Goal: Task Accomplishment & Management: Complete application form

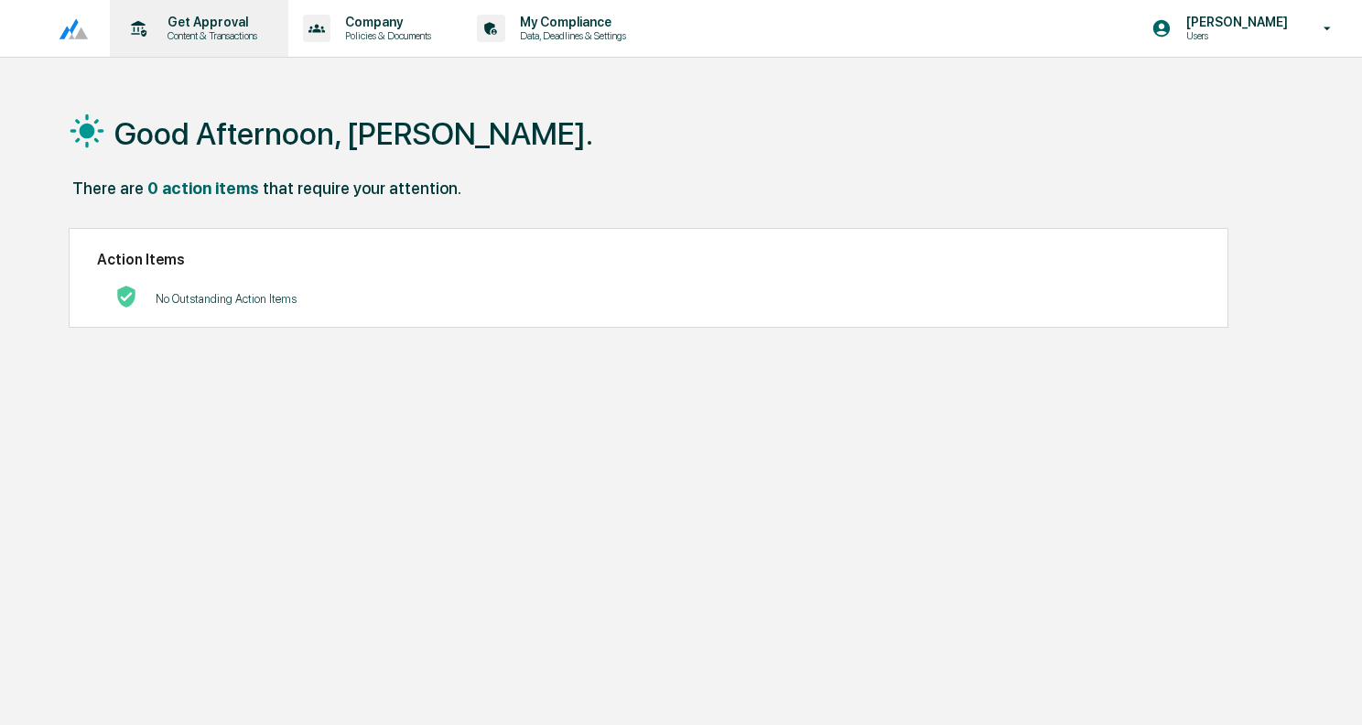
click at [179, 26] on p "Get Approval" at bounding box center [210, 22] width 114 height 15
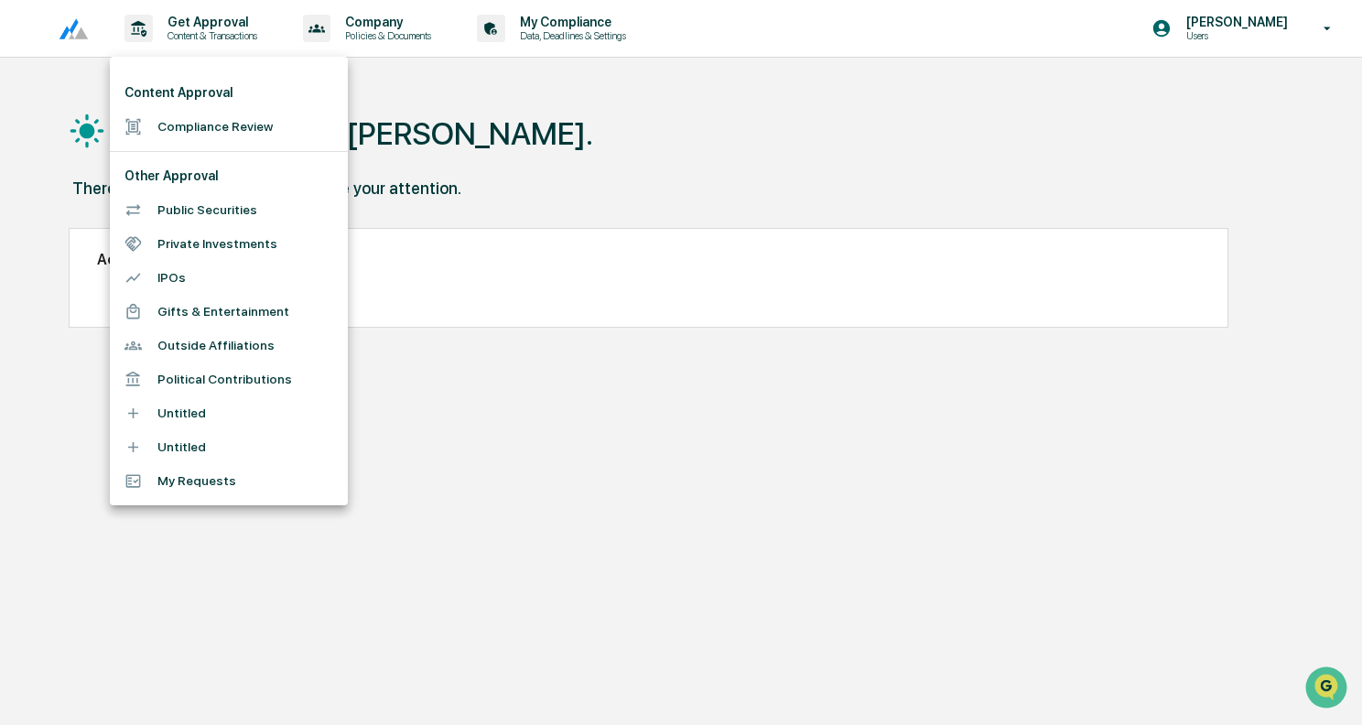
click at [202, 124] on li "Compliance Review" at bounding box center [229, 127] width 238 height 34
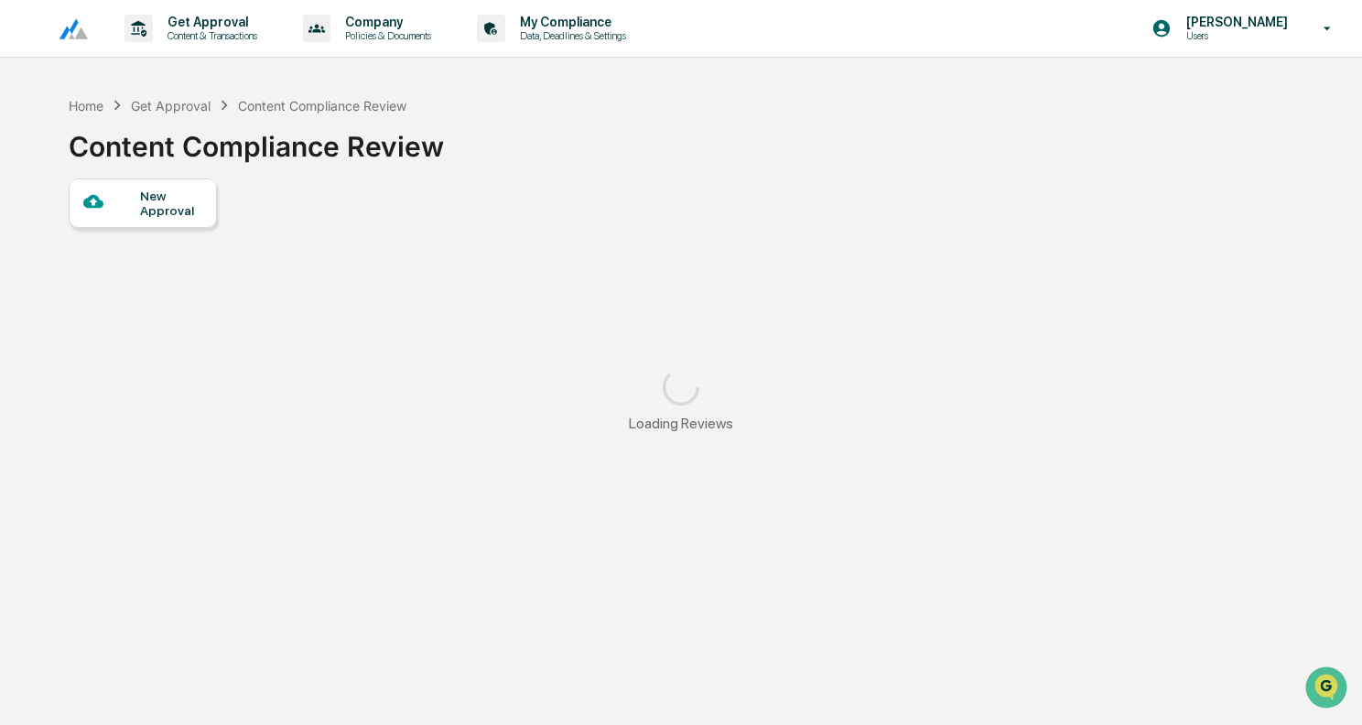
click at [176, 198] on div "New Approval" at bounding box center [170, 203] width 61 height 29
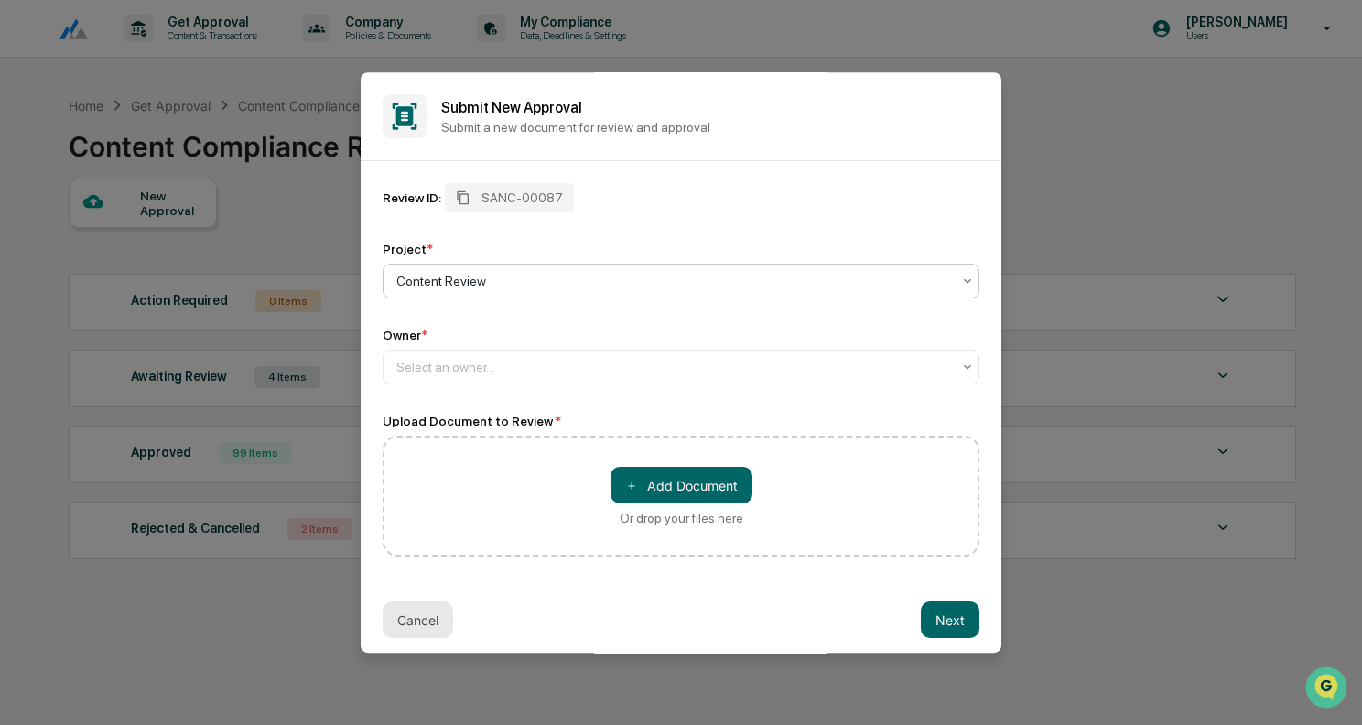
click at [414, 618] on button "Cancel" at bounding box center [418, 620] width 70 height 37
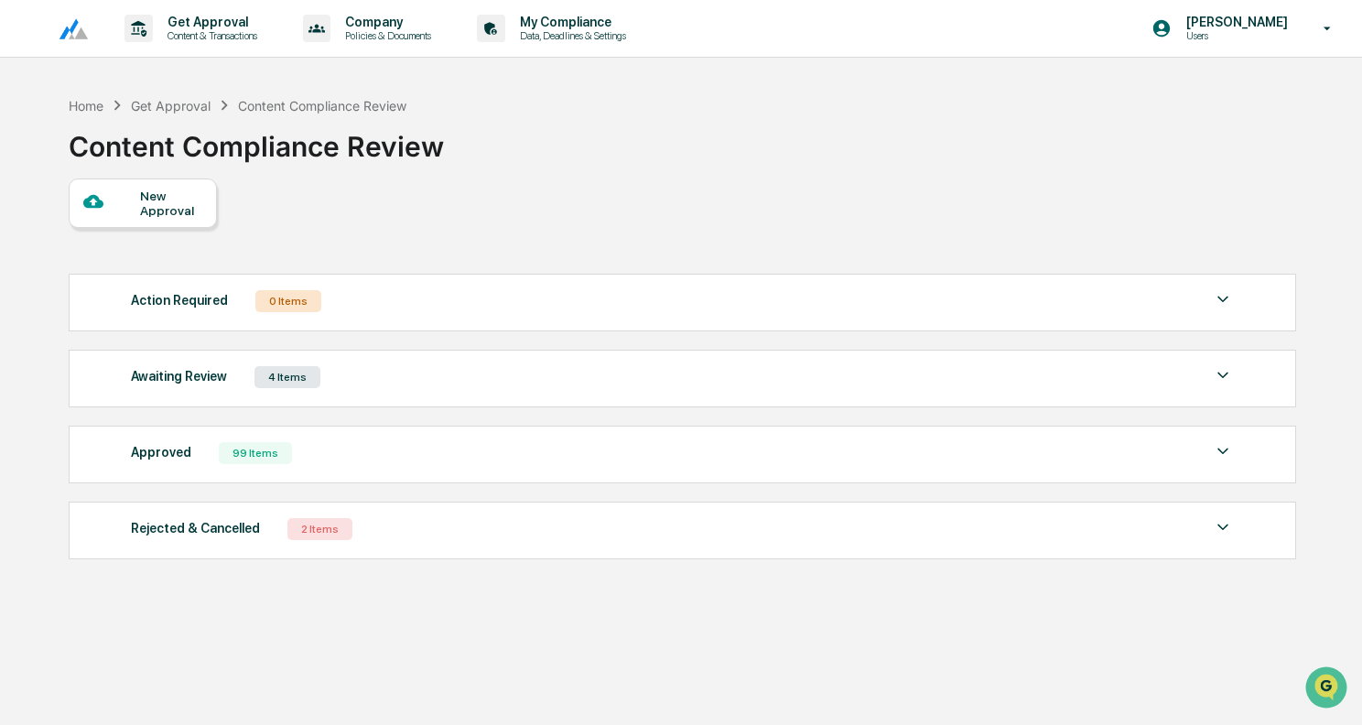
click at [384, 374] on div "Awaiting Review 4 Items" at bounding box center [682, 377] width 1103 height 26
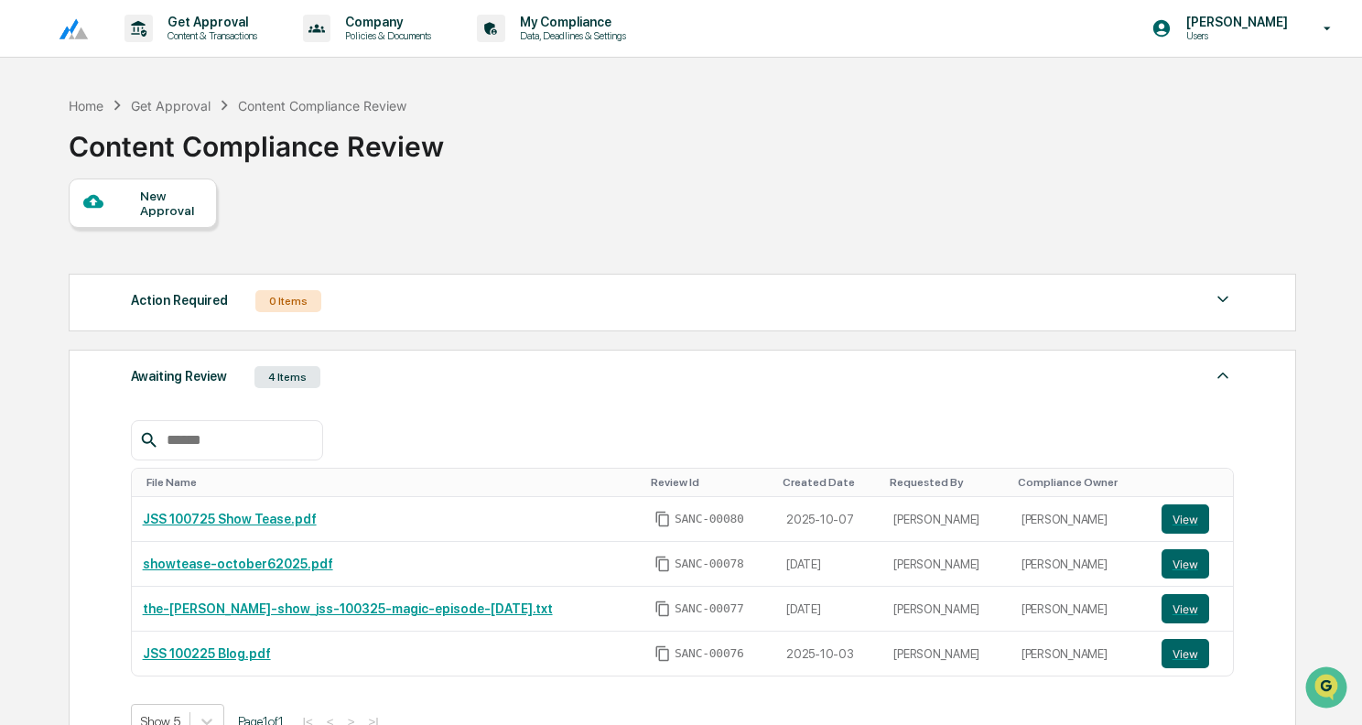
click at [153, 192] on div "New Approval" at bounding box center [170, 203] width 61 height 29
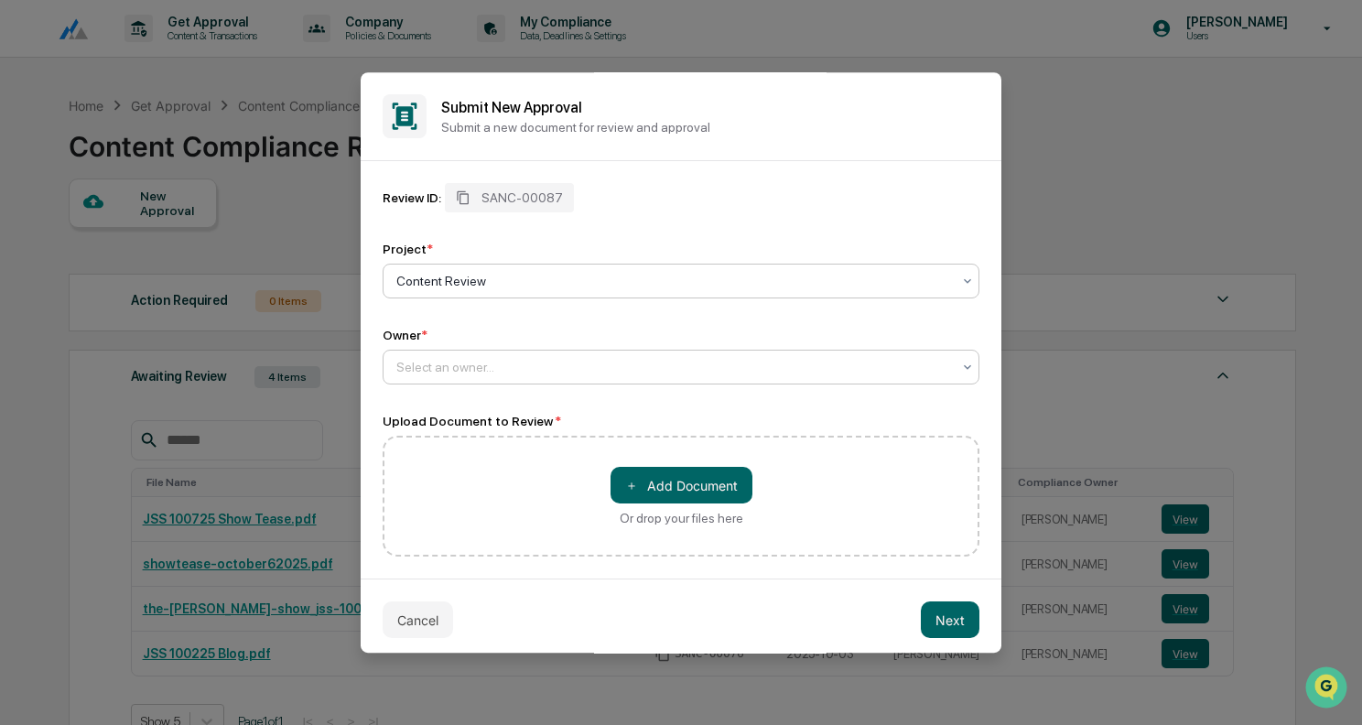
click at [526, 359] on div at bounding box center [673, 367] width 555 height 18
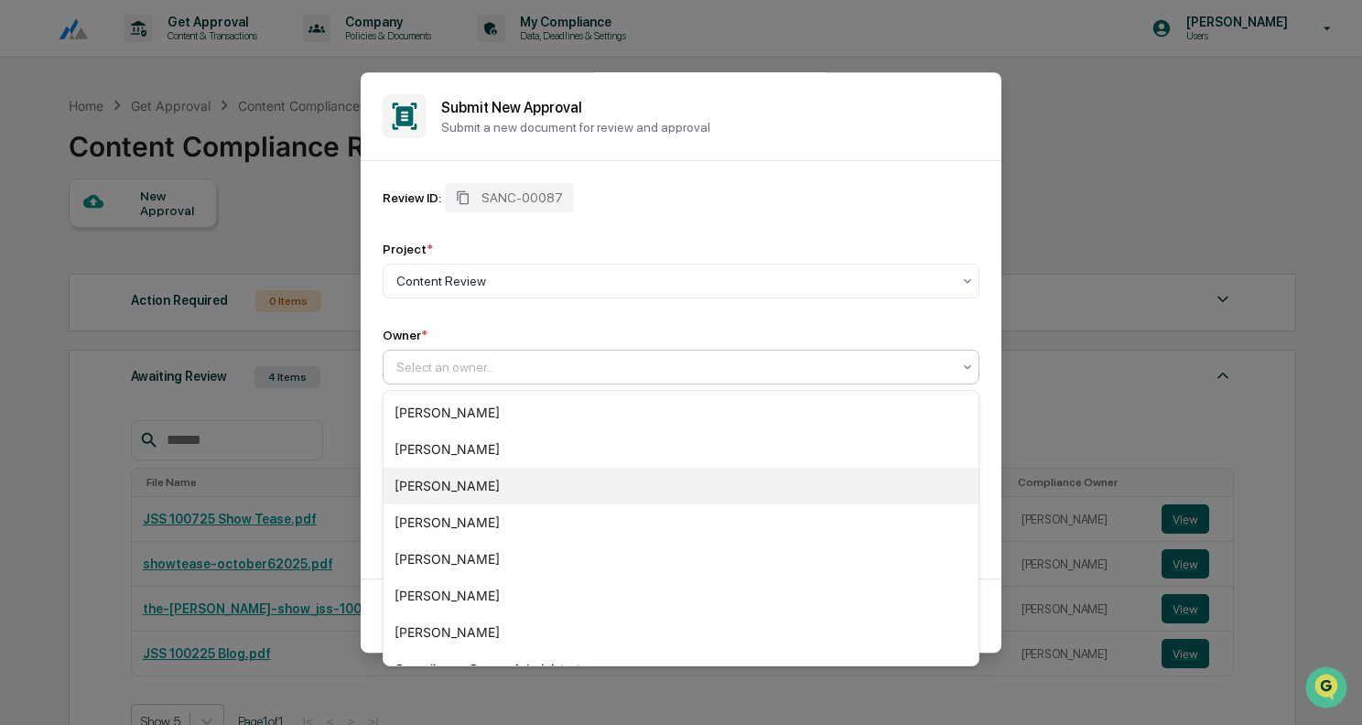
click at [489, 472] on div "[PERSON_NAME]" at bounding box center [681, 486] width 595 height 37
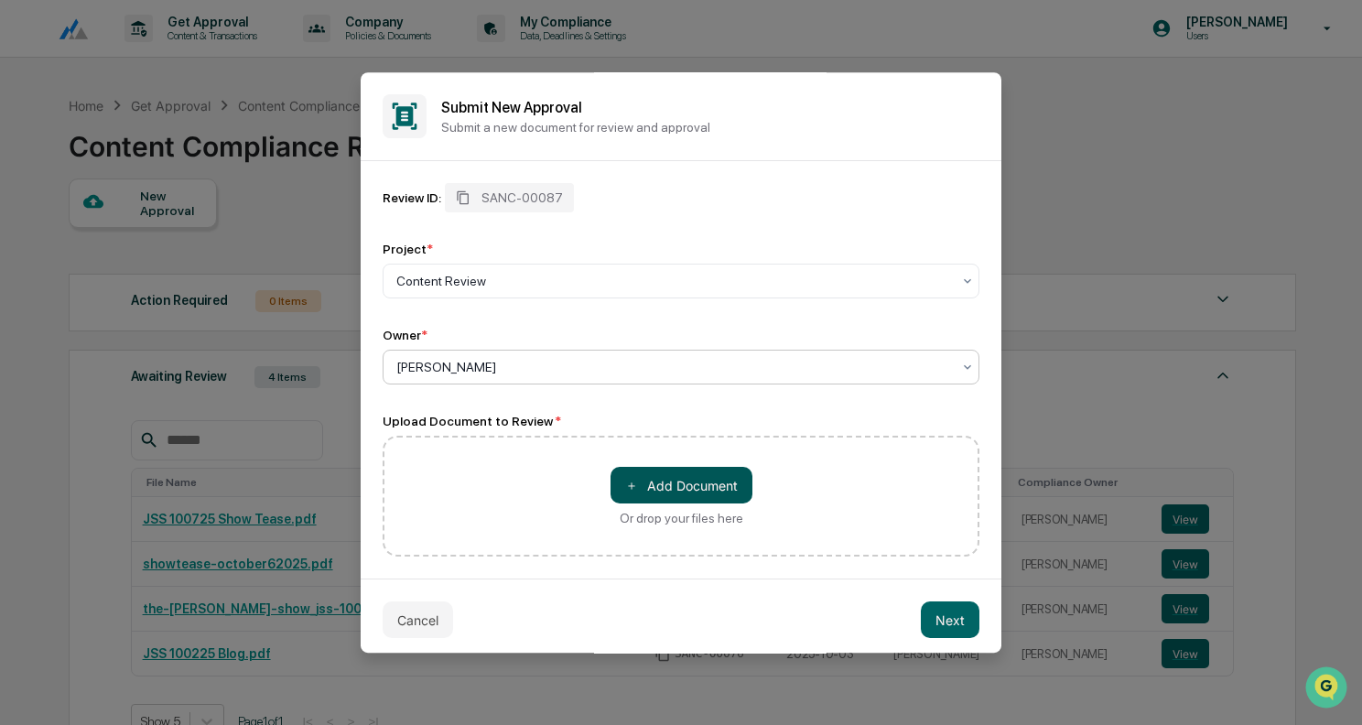
click at [682, 483] on button "＋ Add Document" at bounding box center [682, 485] width 142 height 37
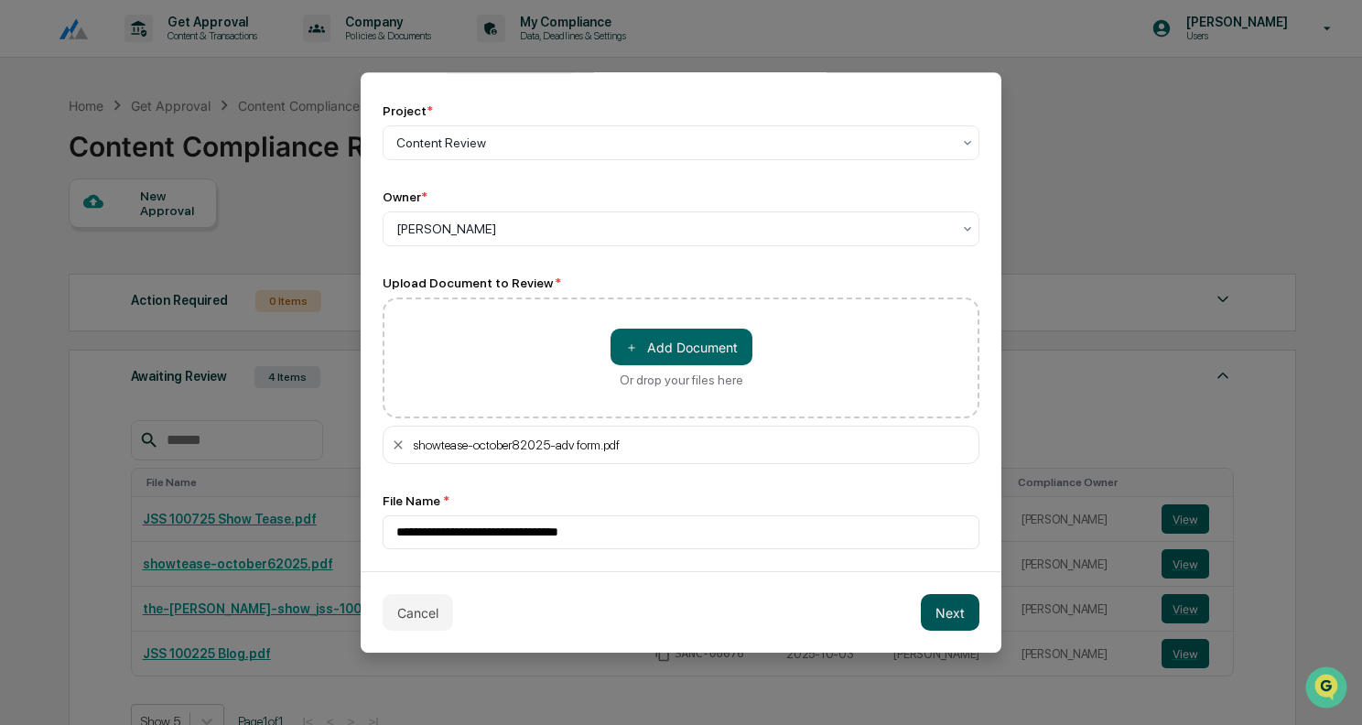
click at [960, 603] on button "Next" at bounding box center [950, 612] width 59 height 37
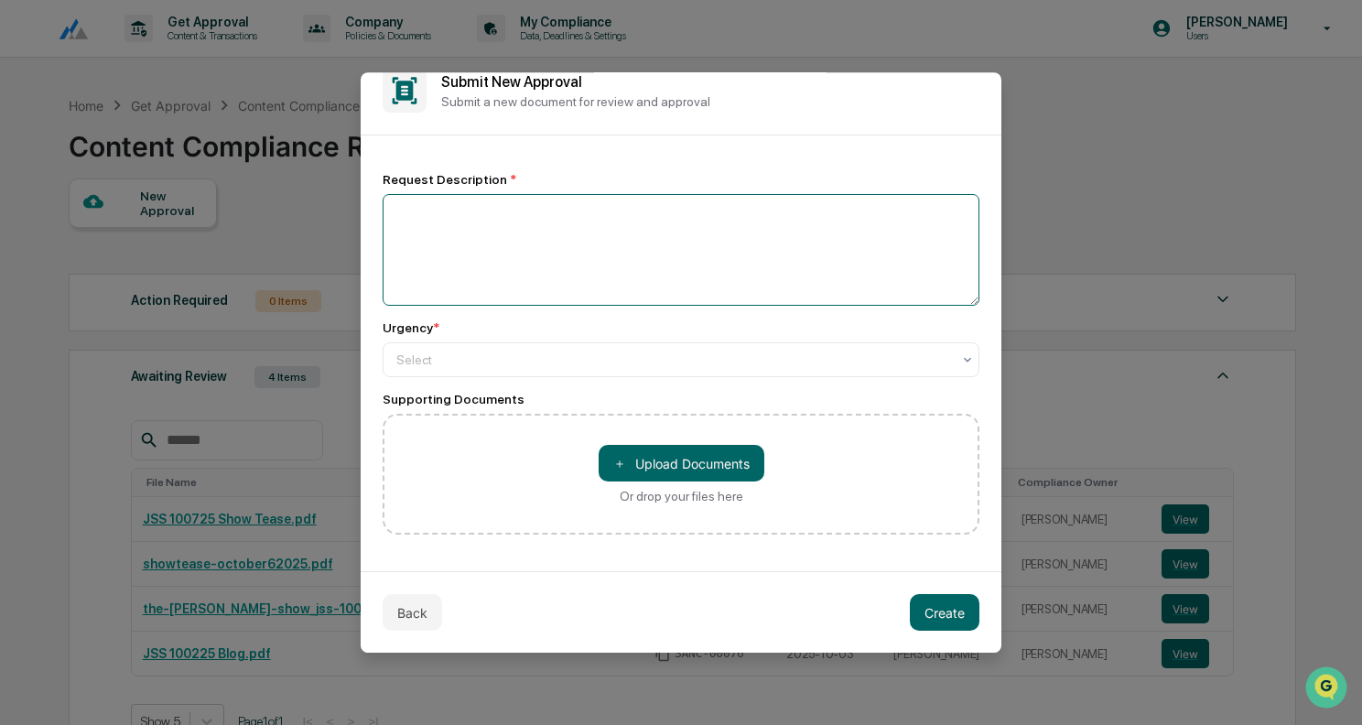
click at [526, 263] on textarea at bounding box center [681, 250] width 597 height 112
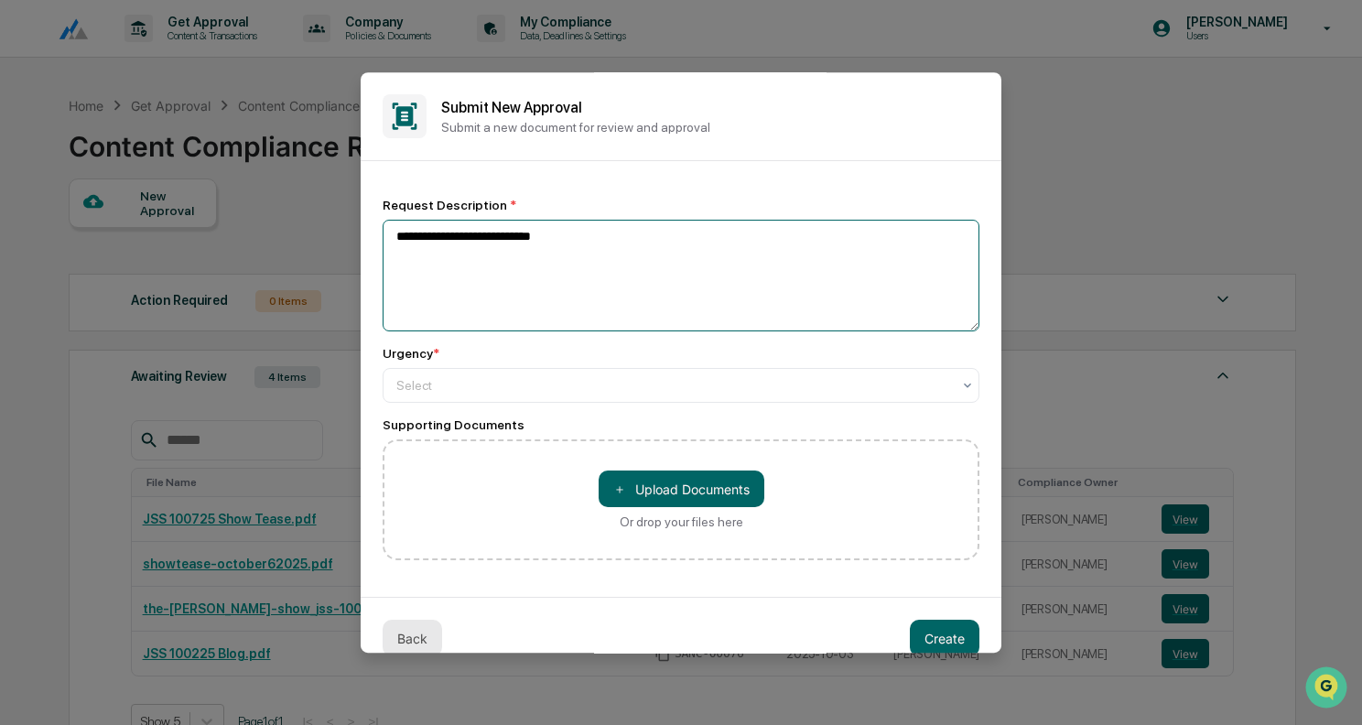
type textarea "**********"
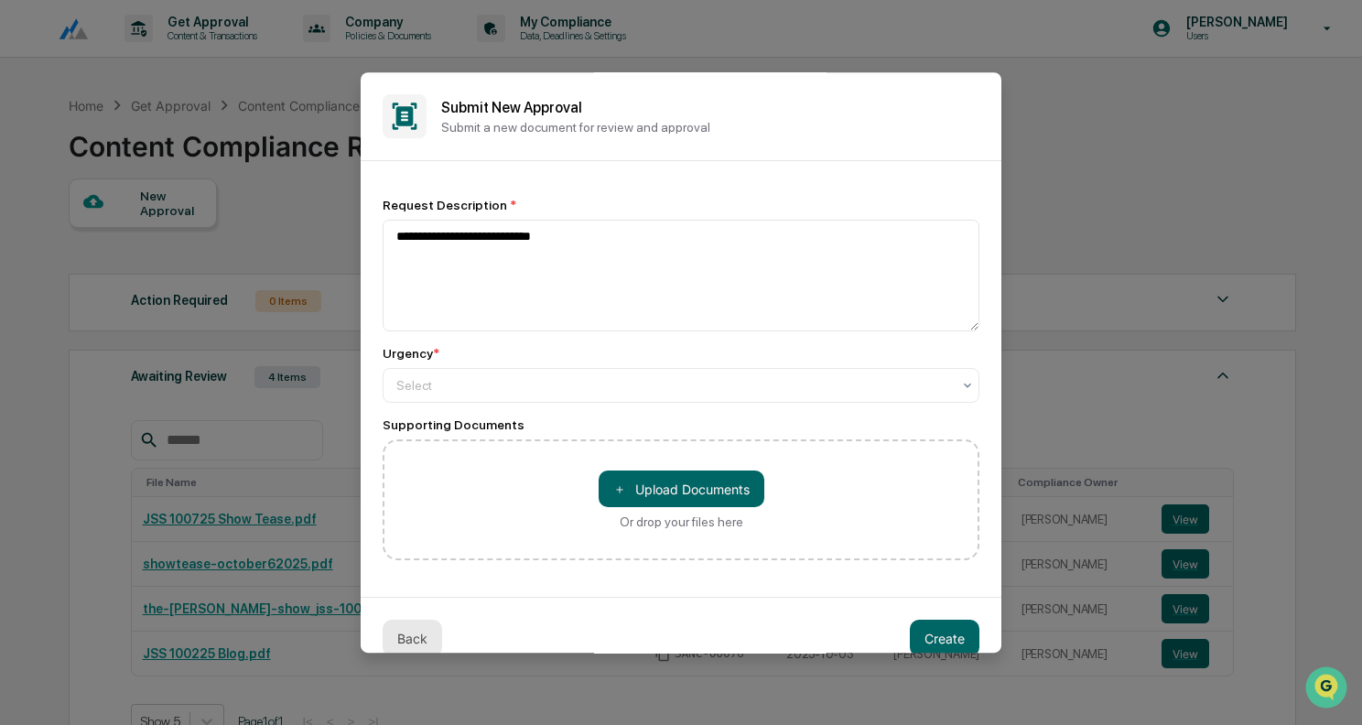
click at [412, 633] on button "Back" at bounding box center [413, 638] width 60 height 37
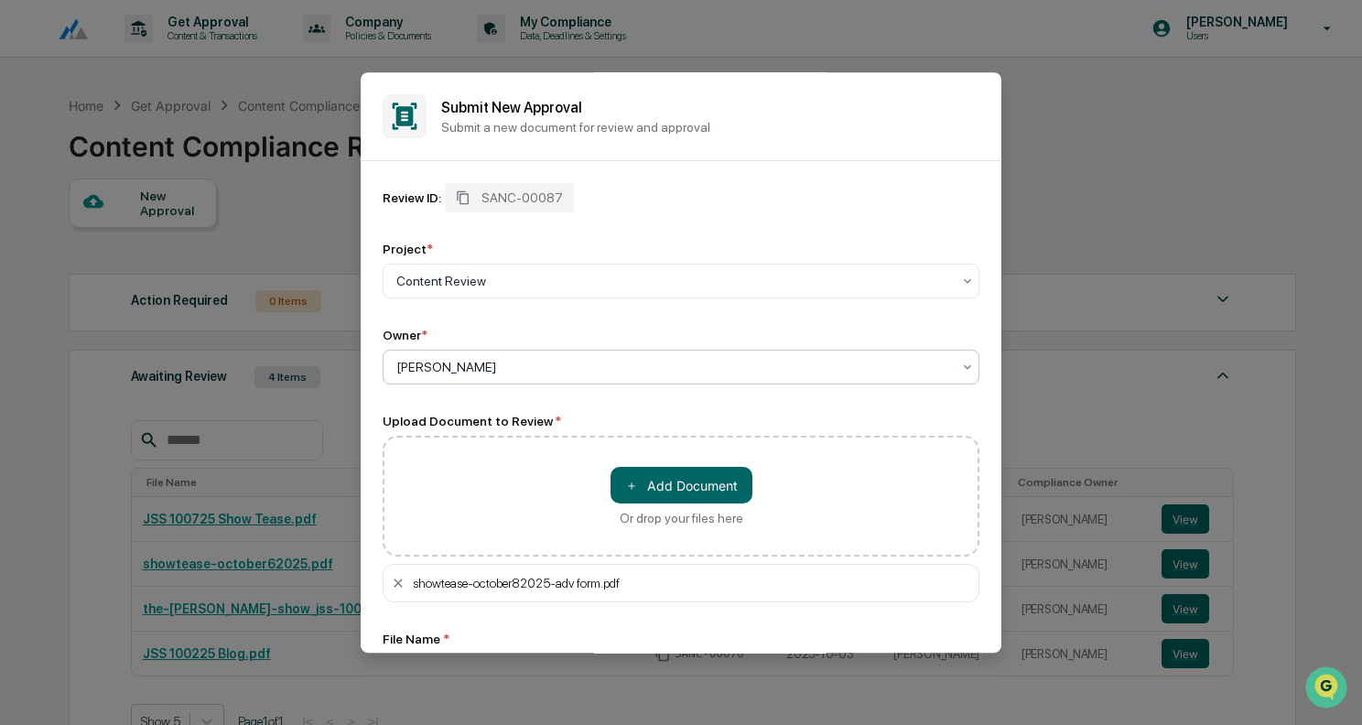
scroll to position [141, 0]
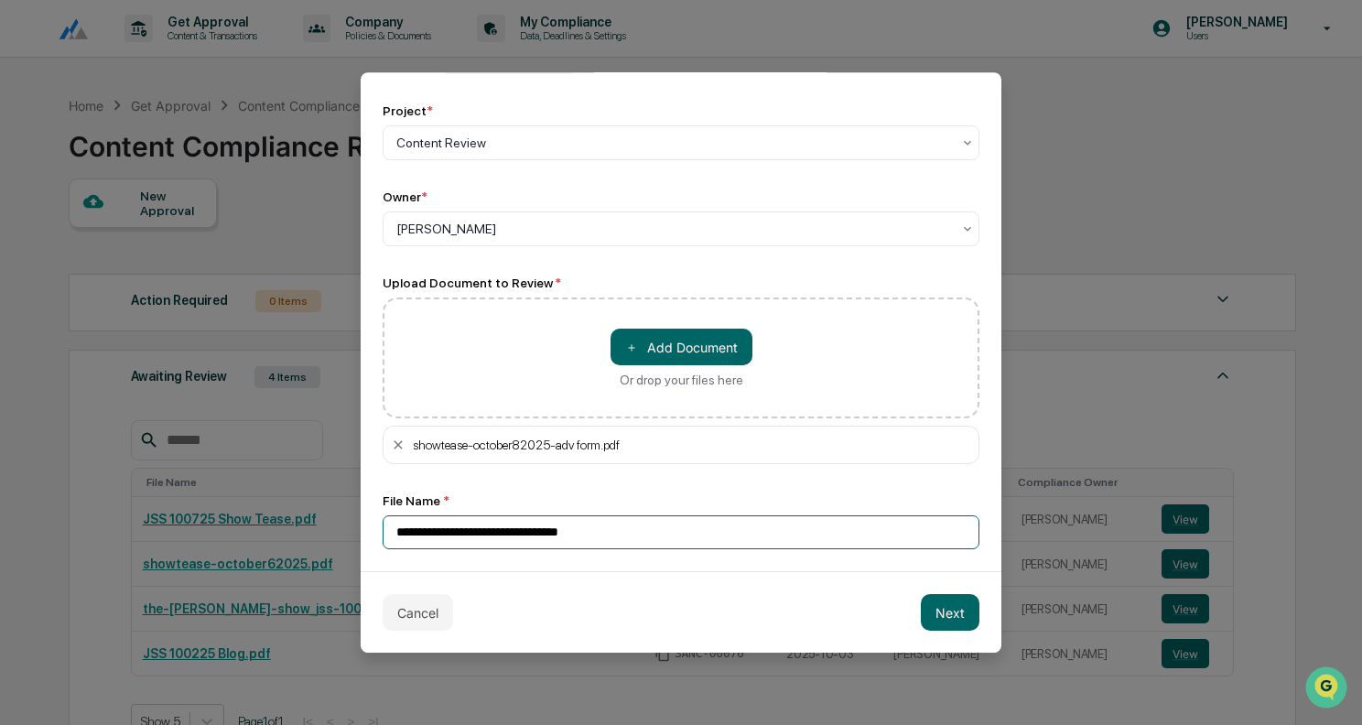
click at [488, 528] on input "**********" at bounding box center [681, 532] width 597 height 34
type input "**********"
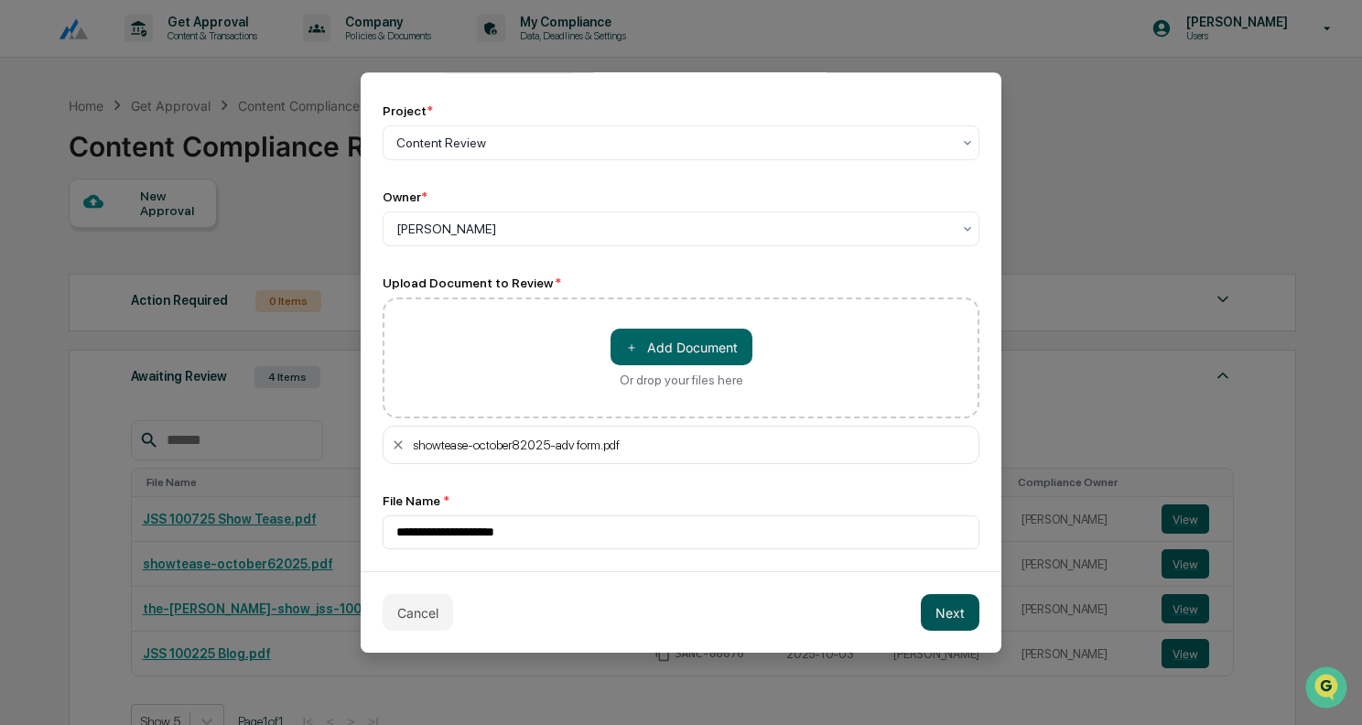
click at [943, 613] on button "Next" at bounding box center [950, 612] width 59 height 37
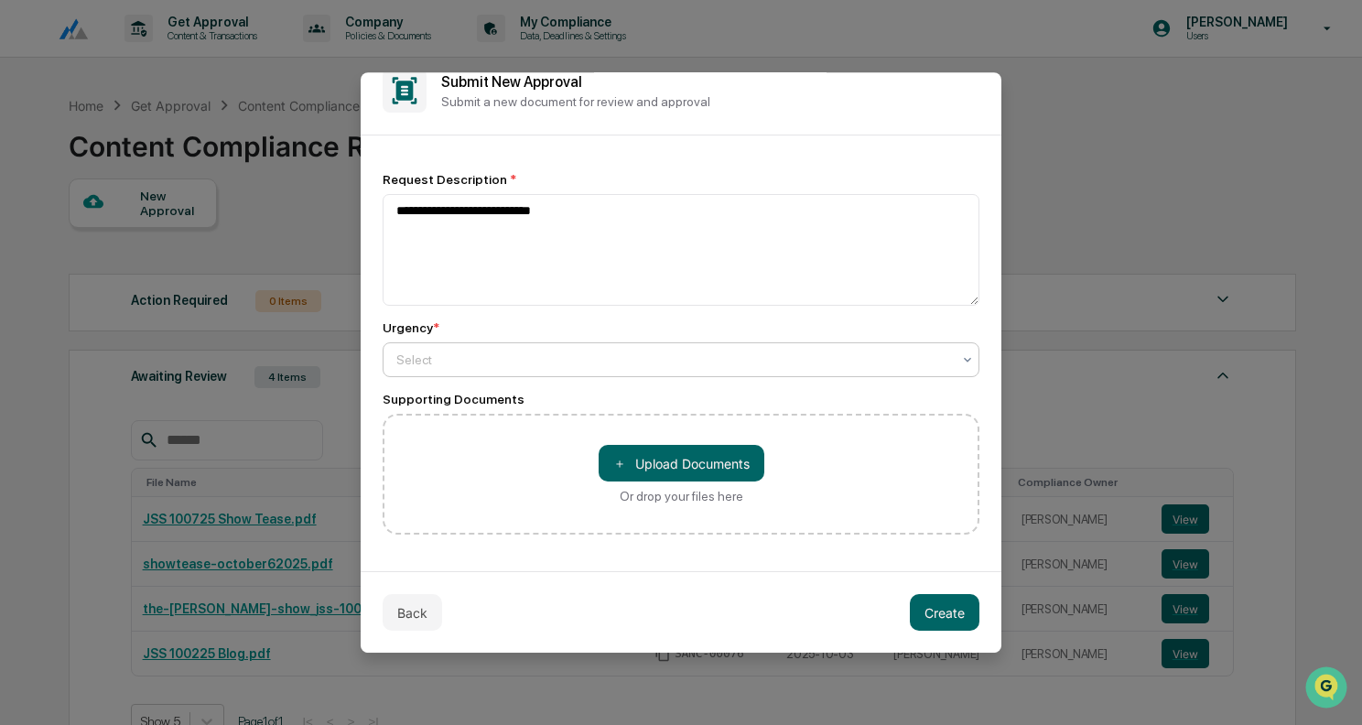
click at [582, 342] on div "Select" at bounding box center [681, 359] width 597 height 35
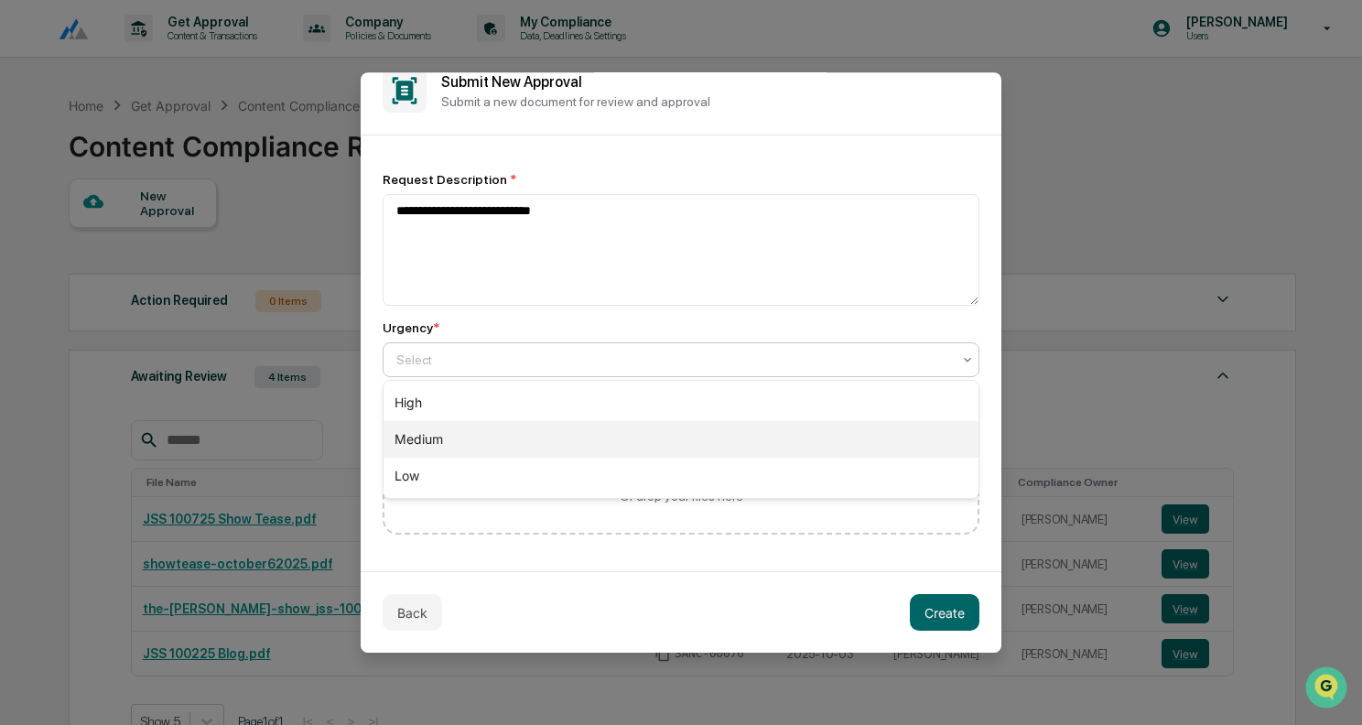
click at [529, 443] on div "Medium" at bounding box center [681, 439] width 595 height 37
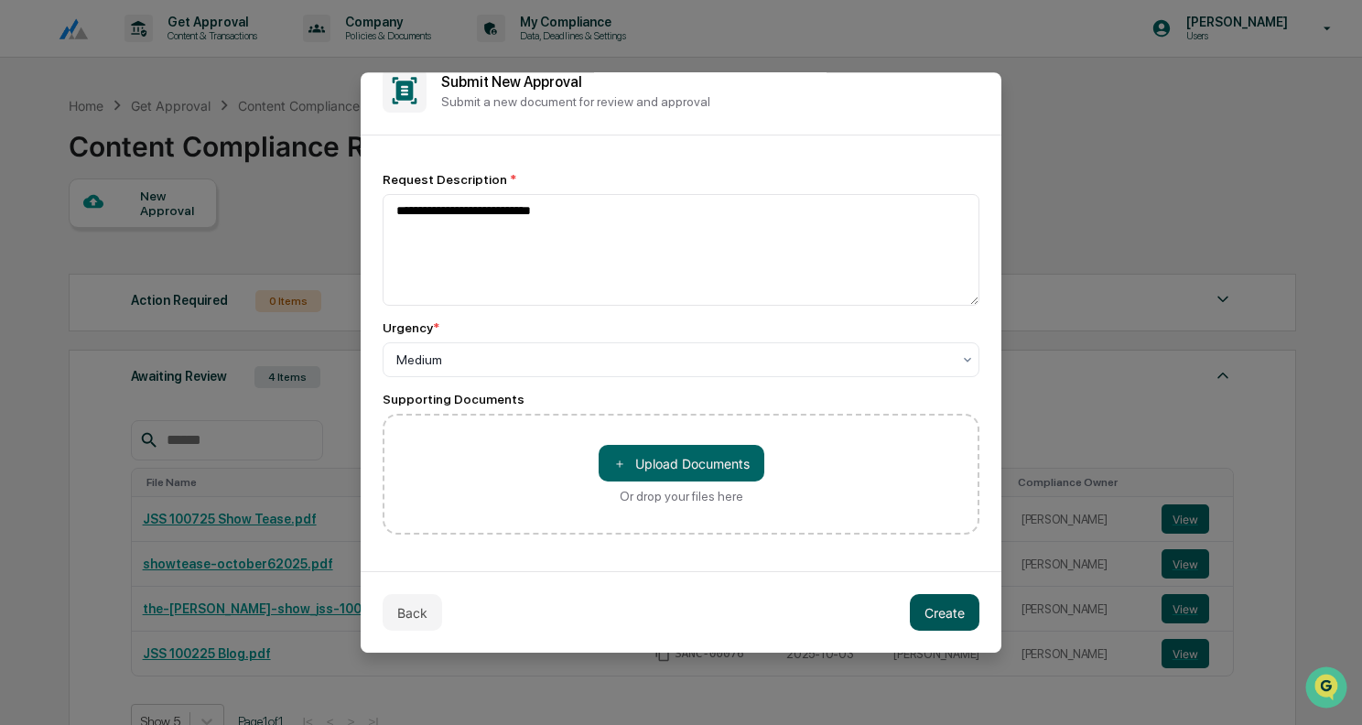
click at [947, 615] on button "Create" at bounding box center [945, 612] width 70 height 37
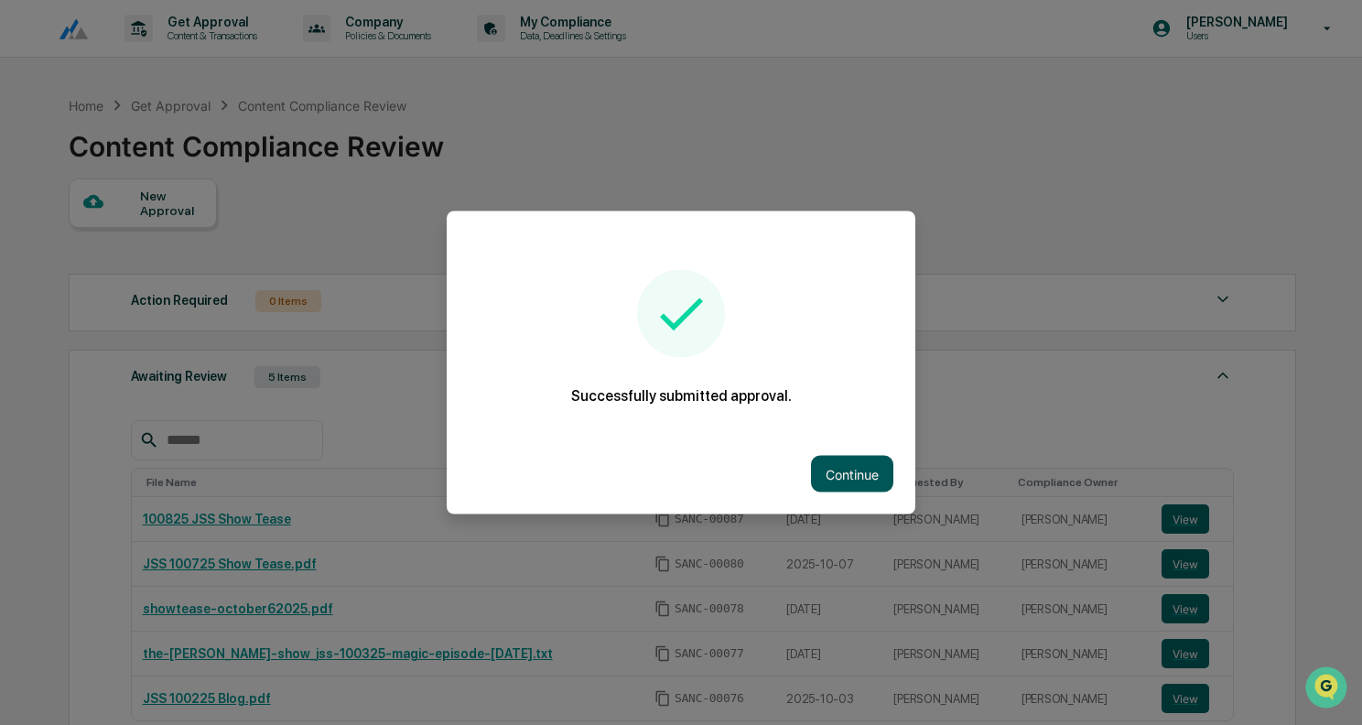
click at [873, 479] on button "Continue" at bounding box center [852, 474] width 82 height 37
